Goal: Information Seeking & Learning: Learn about a topic

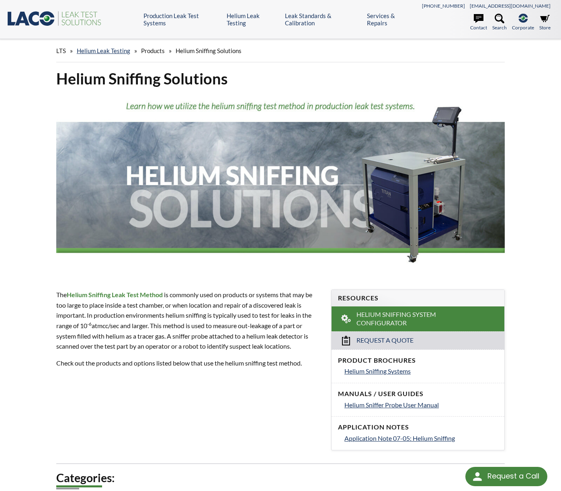
select select "Language Translate Widget"
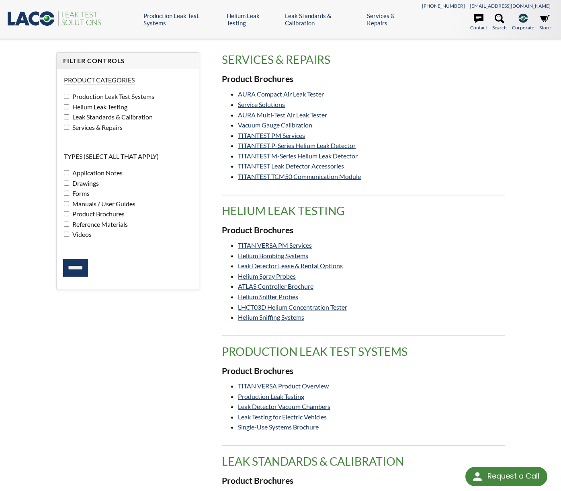
select select "Language Translate Widget"
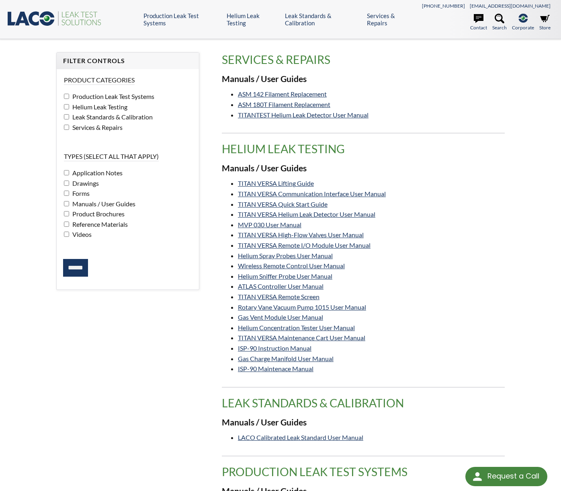
select select "Language Translate Widget"
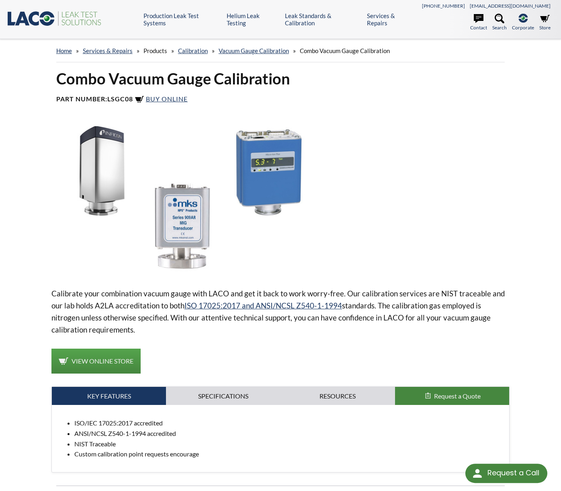
select select "Language Translate Widget"
